Goal: Information Seeking & Learning: Learn about a topic

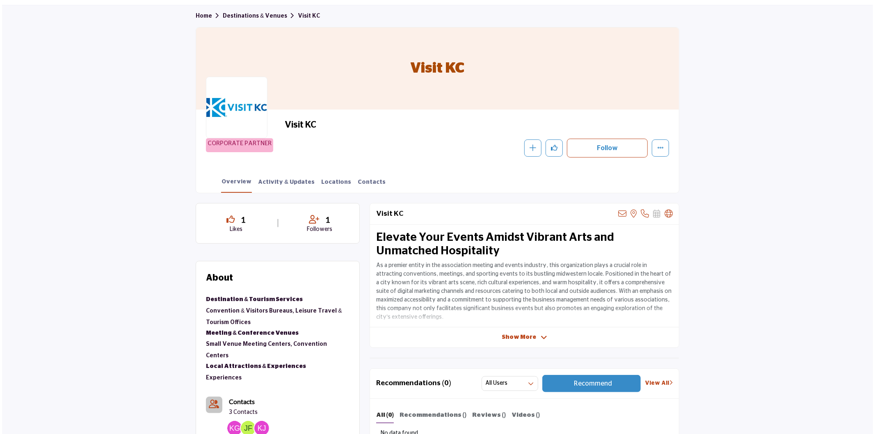
scroll to position [91, 0]
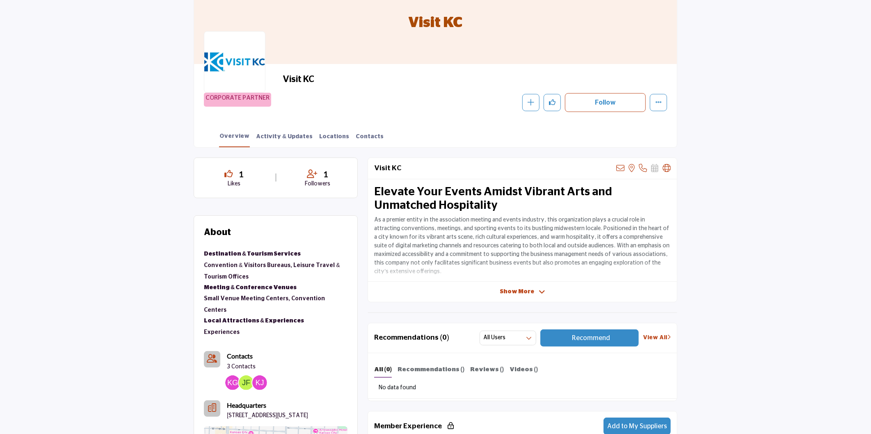
click at [263, 375] on img at bounding box center [259, 382] width 15 height 15
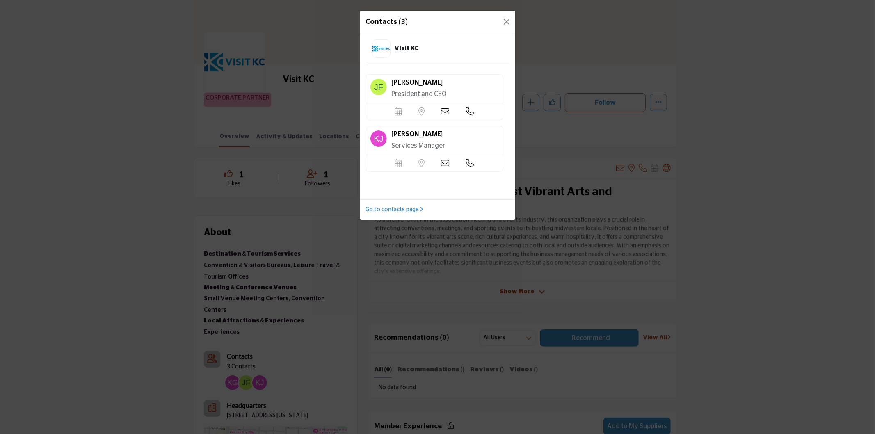
scroll to position [53, 0]
click at [390, 210] on link "Go to contacts page" at bounding box center [395, 210] width 58 height 9
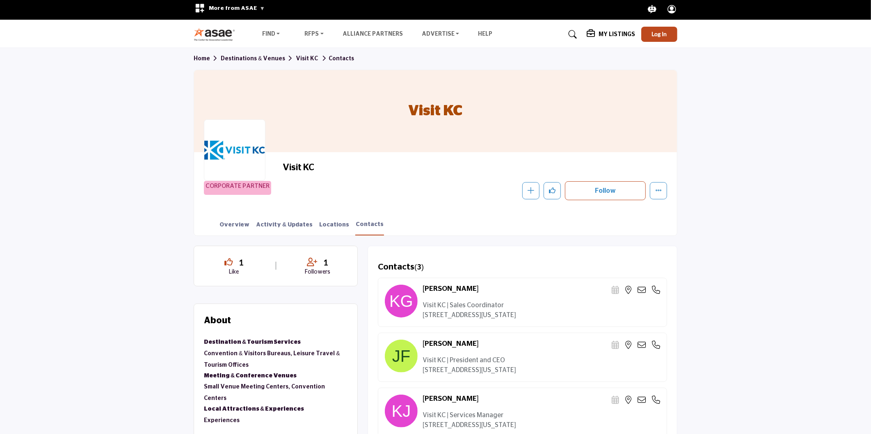
scroll to position [137, 0]
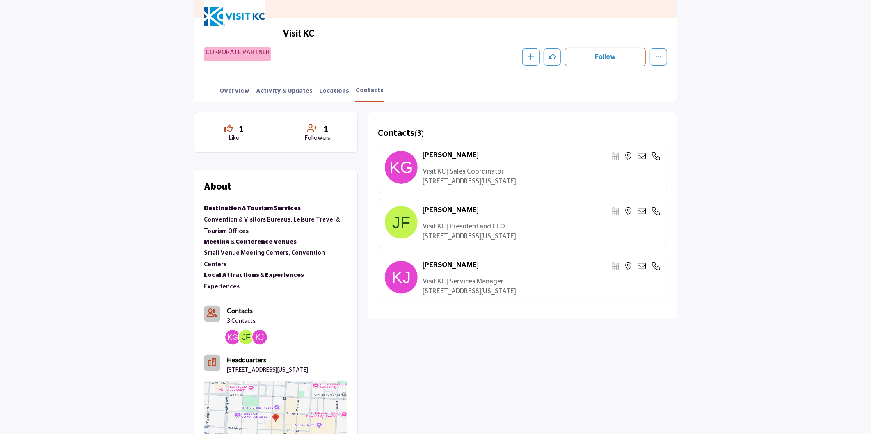
click at [326, 129] on span "1" at bounding box center [325, 128] width 5 height 12
click at [306, 129] on div "1" at bounding box center [318, 128] width 60 height 12
click at [240, 128] on span "1" at bounding box center [241, 128] width 5 height 12
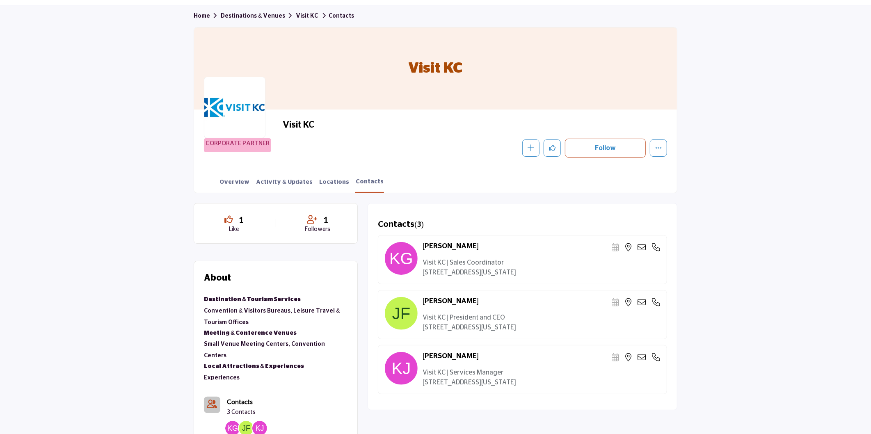
scroll to position [0, 0]
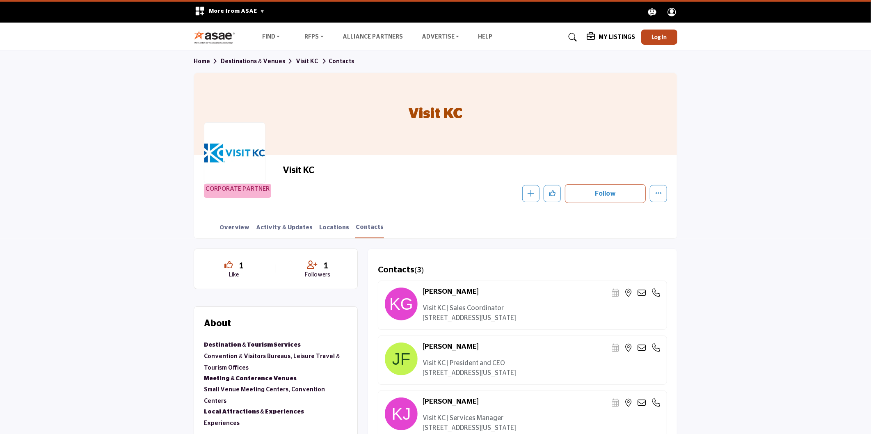
click at [298, 62] on link "Visit KC" at bounding box center [307, 62] width 22 height 6
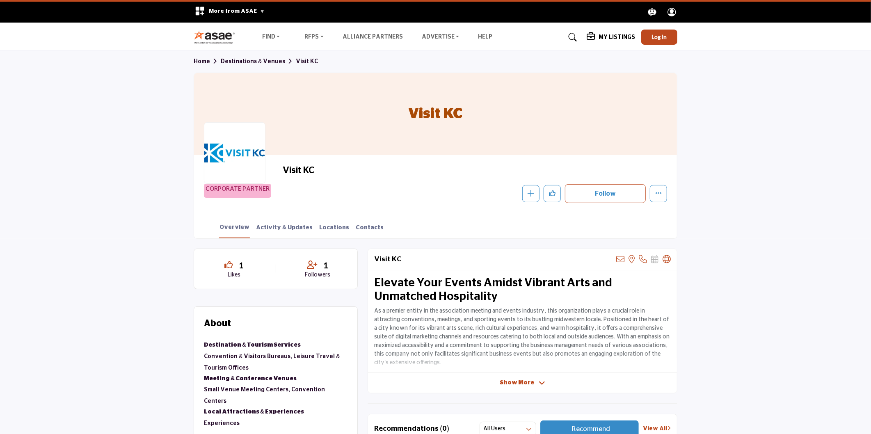
click at [203, 61] on link "Home" at bounding box center [207, 62] width 27 height 6
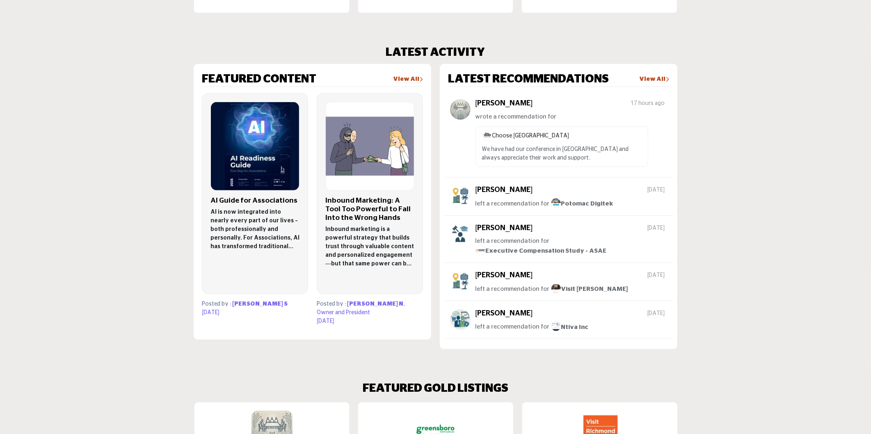
scroll to position [456, 0]
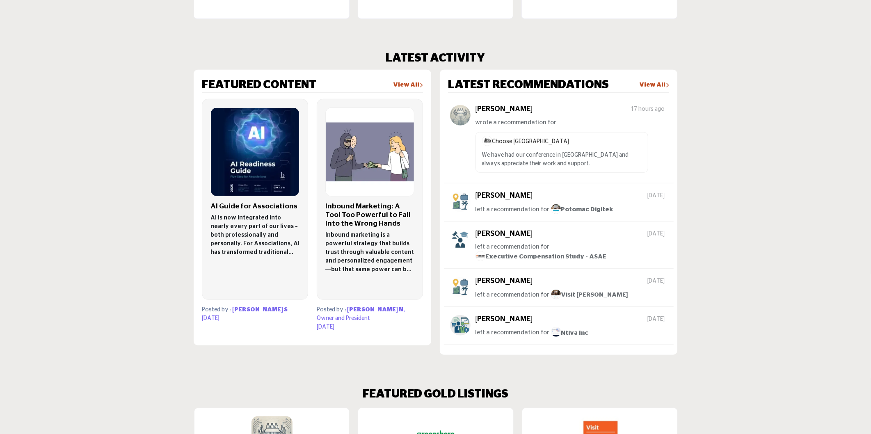
click at [647, 82] on link "View All" at bounding box center [654, 85] width 30 height 8
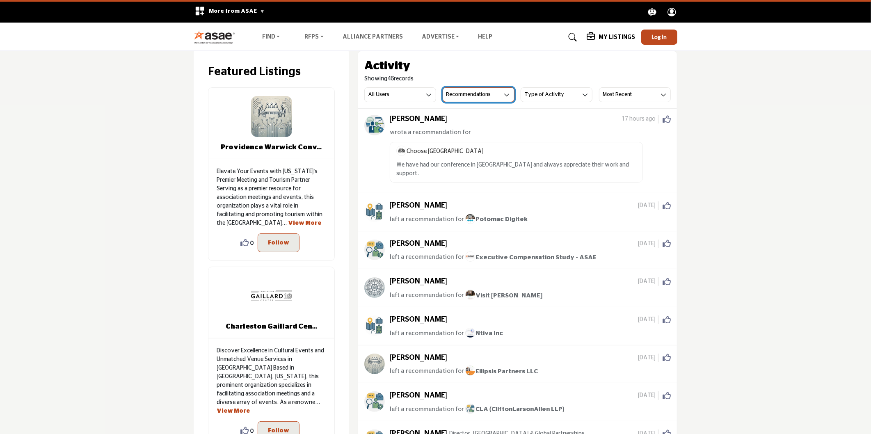
click at [480, 96] on h3 "Recommendations" at bounding box center [468, 94] width 45 height 7
click at [468, 109] on span "All Activity" at bounding box center [472, 111] width 59 height 11
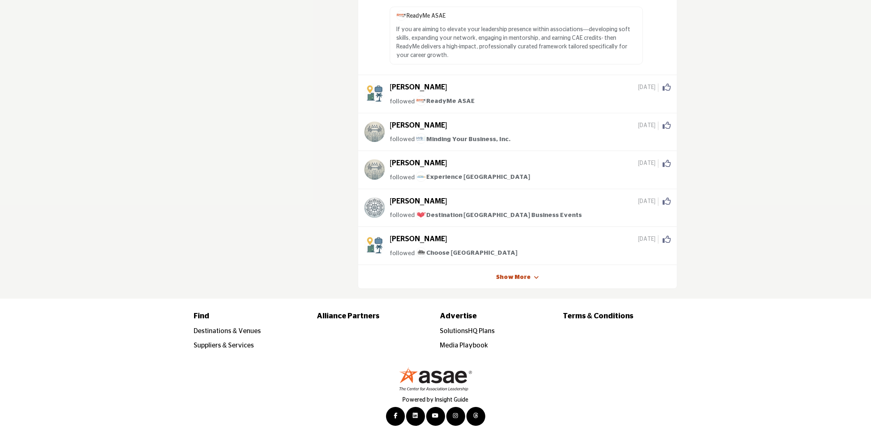
scroll to position [2089, 0]
click at [511, 273] on link "Show More" at bounding box center [513, 277] width 34 height 8
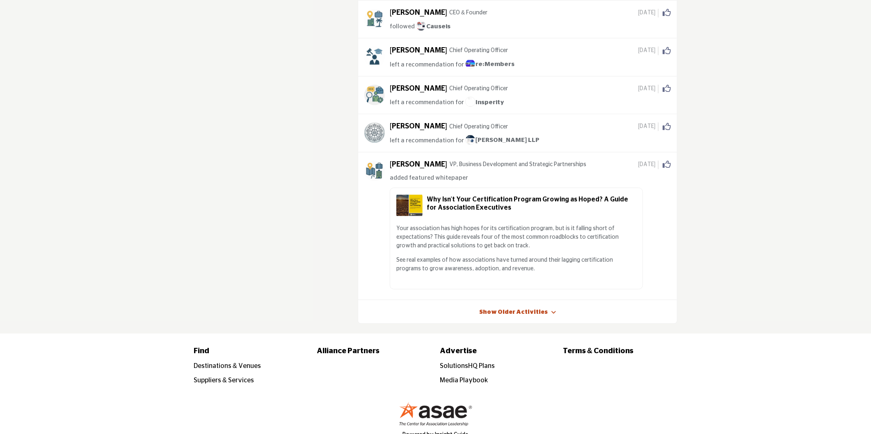
scroll to position [4245, 0]
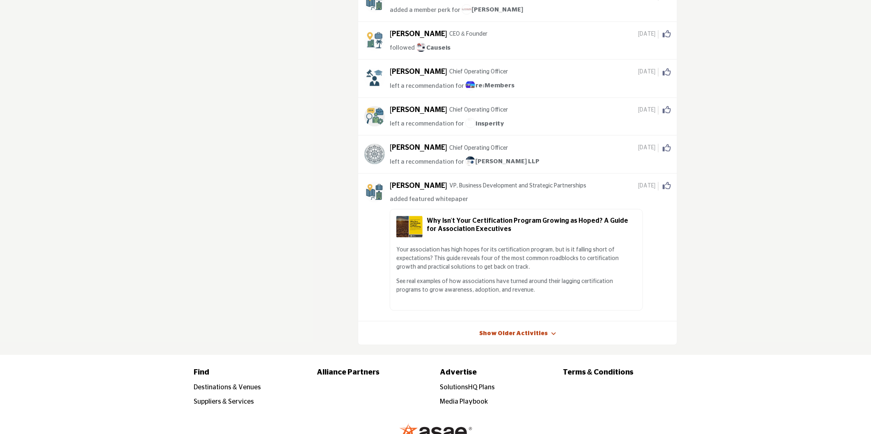
click at [511, 330] on link "Show Older Activities" at bounding box center [513, 334] width 69 height 8
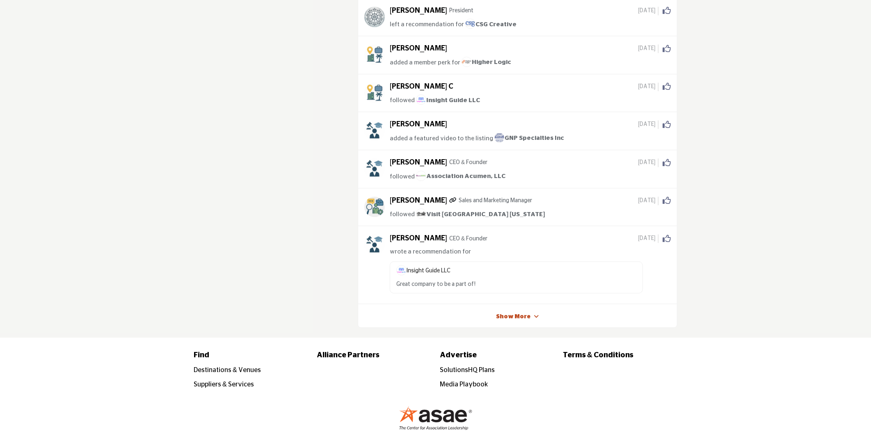
scroll to position [6980, 0]
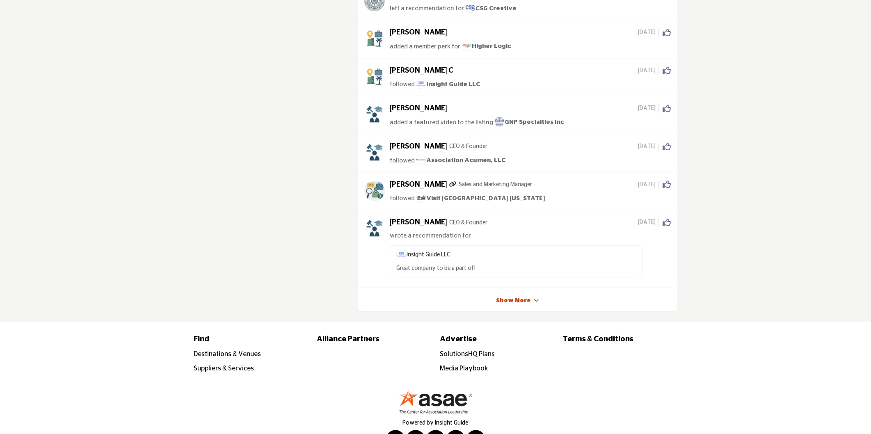
click at [510, 297] on link "Show More" at bounding box center [513, 301] width 34 height 8
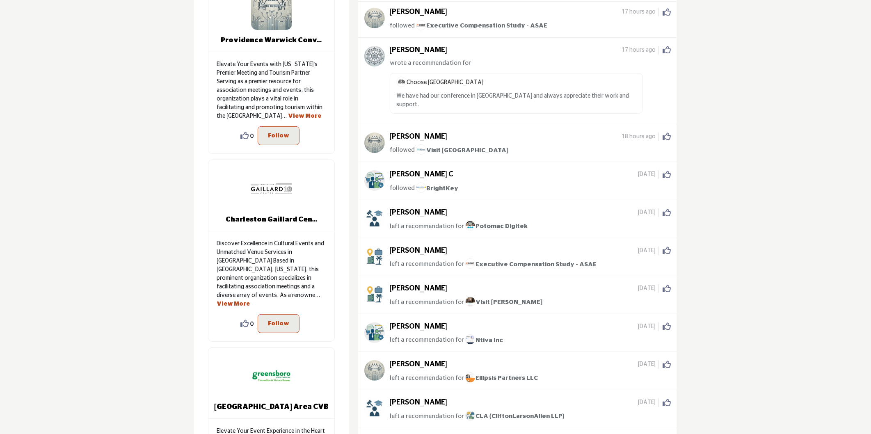
scroll to position [91, 0]
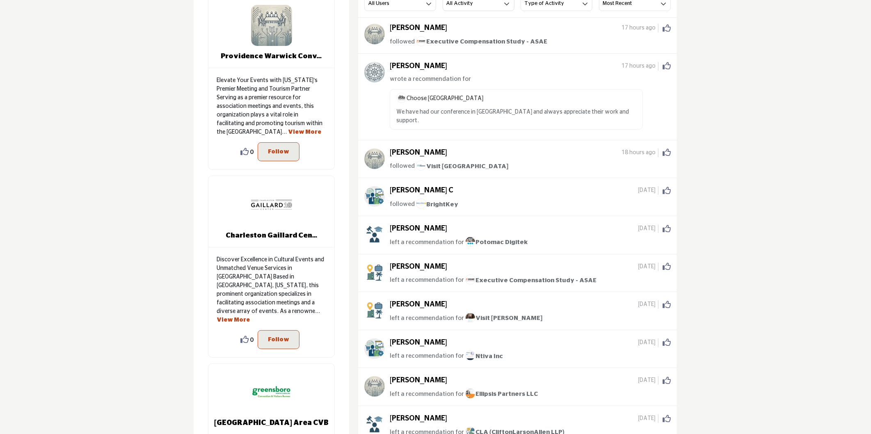
click at [497, 277] on span "Executive Compensation Study - ASAE" at bounding box center [530, 280] width 131 height 6
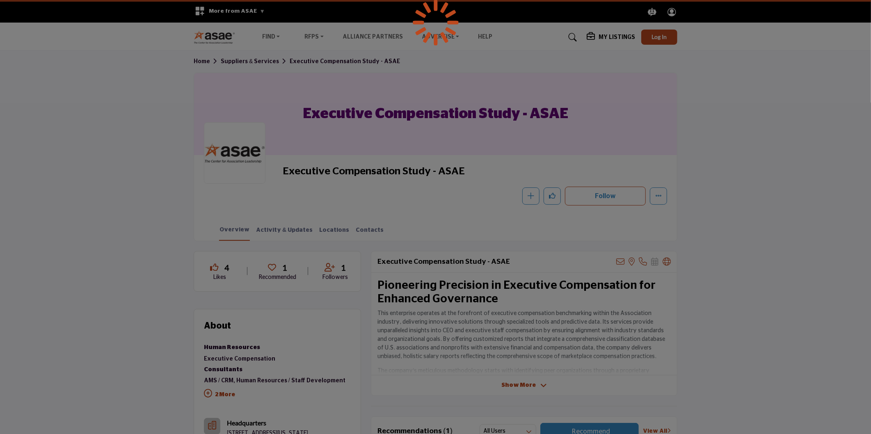
scroll to position [137, 0]
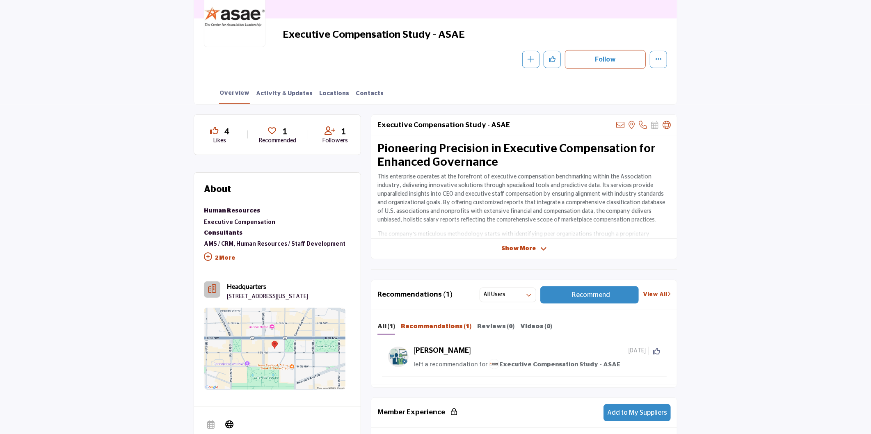
click at [451, 329] on b "Recommendations (1)" at bounding box center [436, 326] width 71 height 6
click at [495, 325] on b "Reviews (0)" at bounding box center [495, 326] width 37 height 6
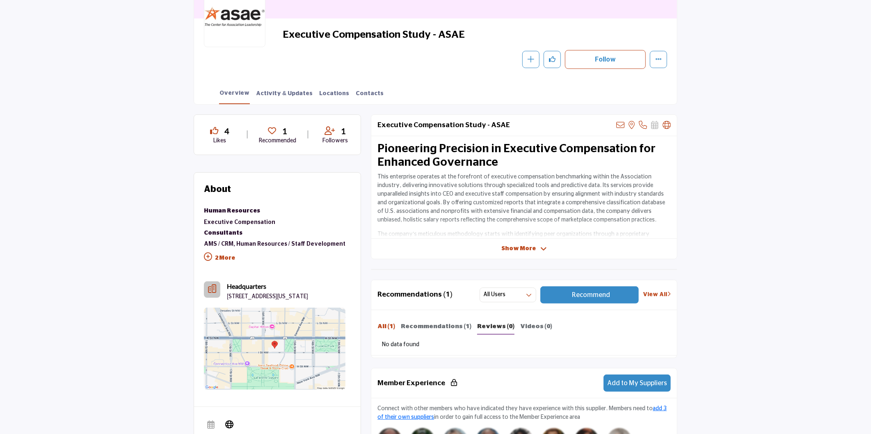
click at [384, 325] on b "All (1)" at bounding box center [386, 326] width 18 height 6
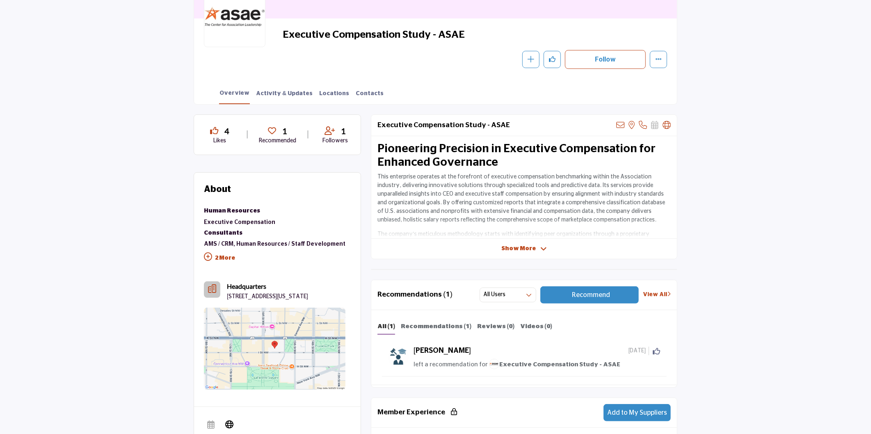
click at [511, 246] on span "Show More" at bounding box center [518, 249] width 34 height 9
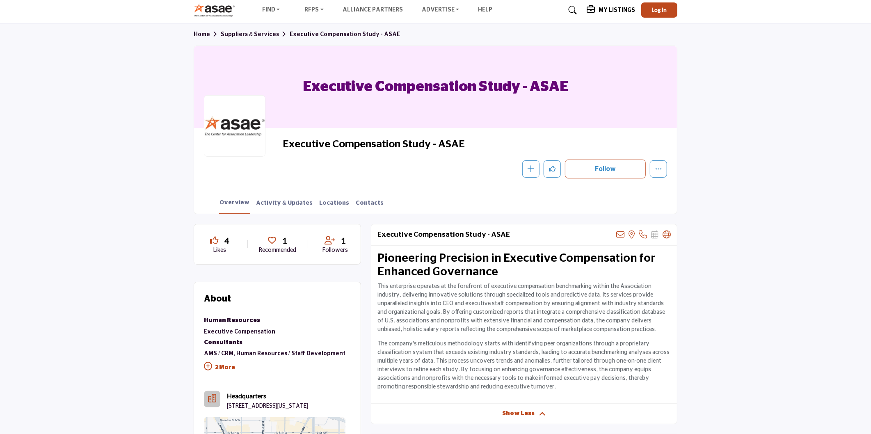
scroll to position [0, 0]
